Goal: Communication & Community: Share content

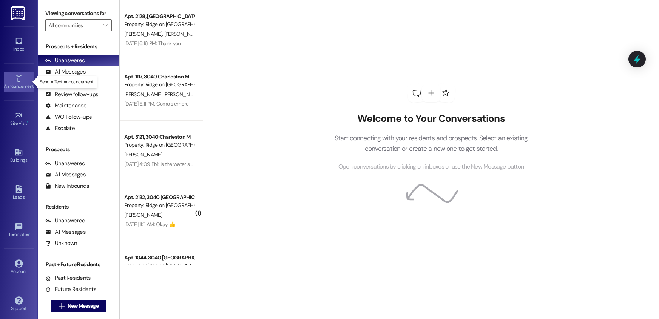
click at [18, 83] on div "Announcement •" at bounding box center [19, 87] width 38 height 8
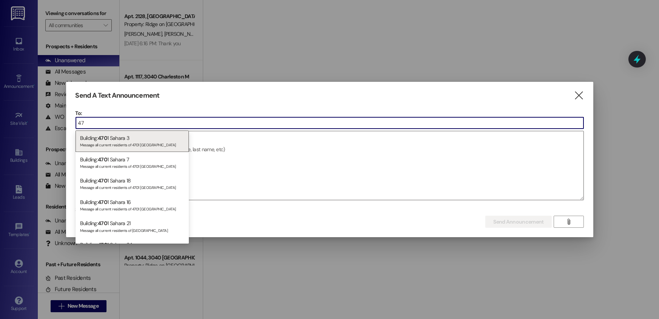
type input "4"
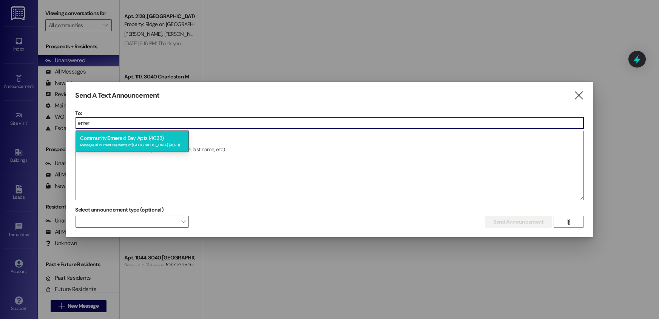
type input "emer"
click at [112, 144] on div "Message all current residents of [GEOGRAPHIC_DATA] (4023)" at bounding box center [132, 144] width 104 height 6
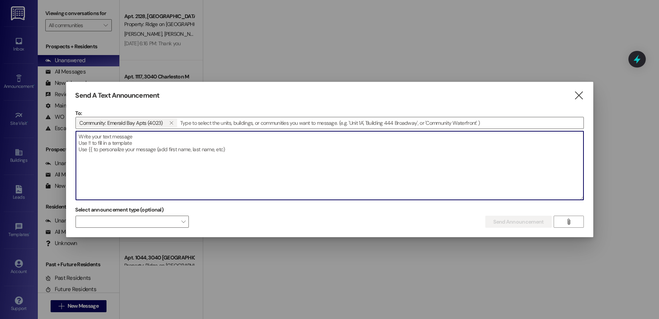
paste textarea "Dear Residents, We are aware of the community-wide water shut-off. This is due …"
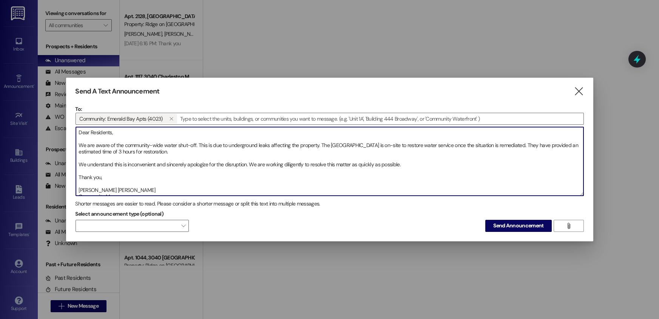
scroll to position [4, 0]
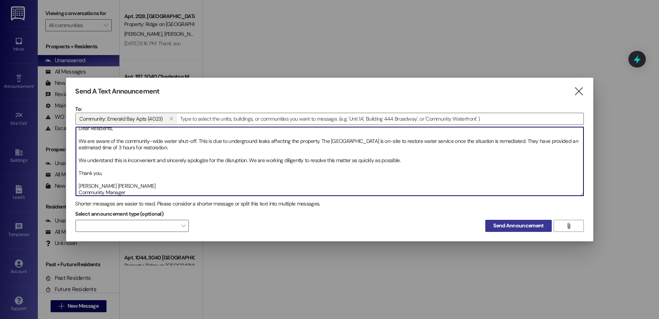
type textarea "Dear Residents, We are aware of the community-wide water shut-off. This is due …"
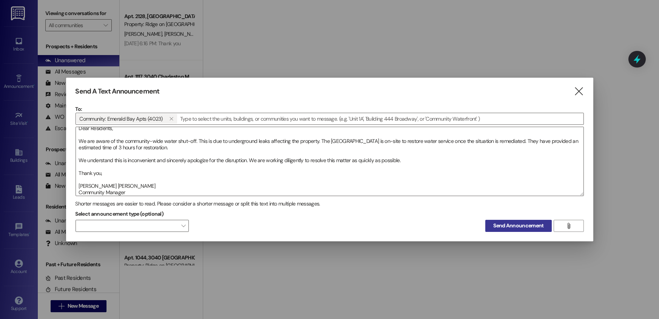
click at [503, 226] on span "Send Announcement" at bounding box center [518, 226] width 50 height 8
